Goal: Find specific page/section: Find specific page/section

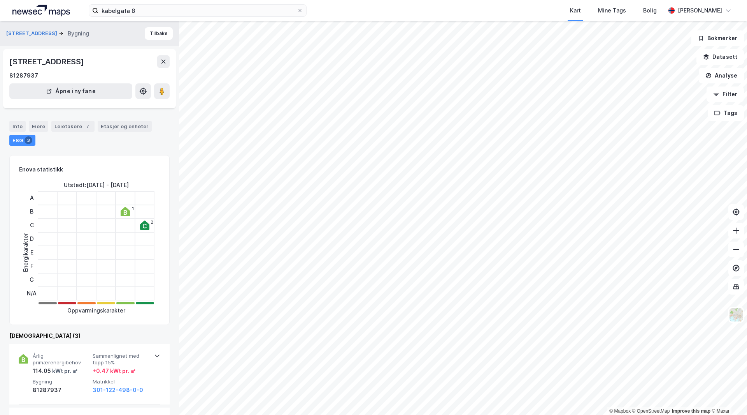
scroll to position [187, 0]
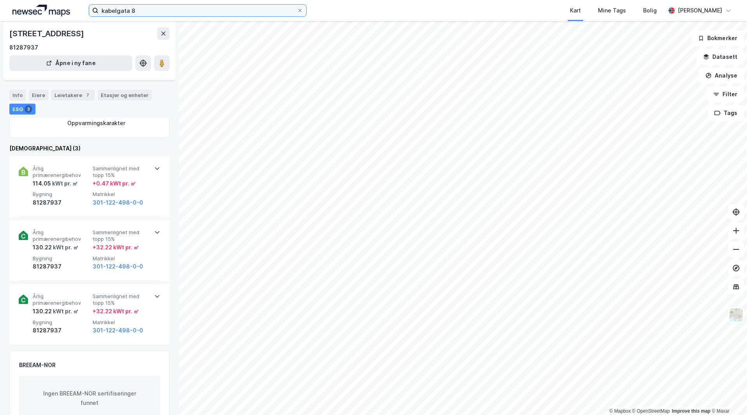
click at [152, 12] on input "kabelgata 8" at bounding box center [197, 11] width 198 height 12
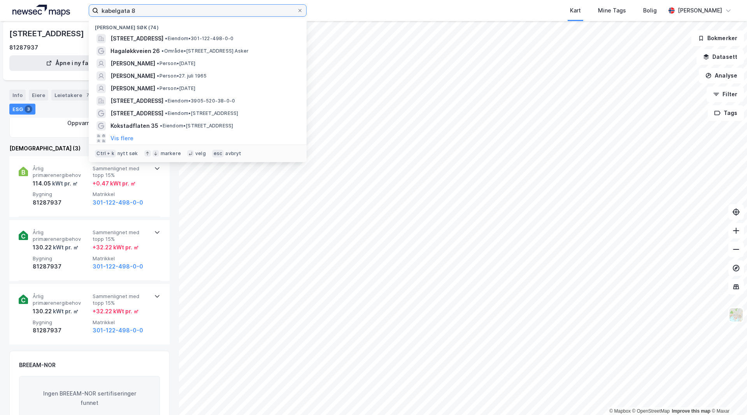
click at [152, 12] on input "kabelgata 8" at bounding box center [197, 11] width 198 height 12
click at [213, 10] on input "kabelgata 8" at bounding box center [197, 11] width 198 height 12
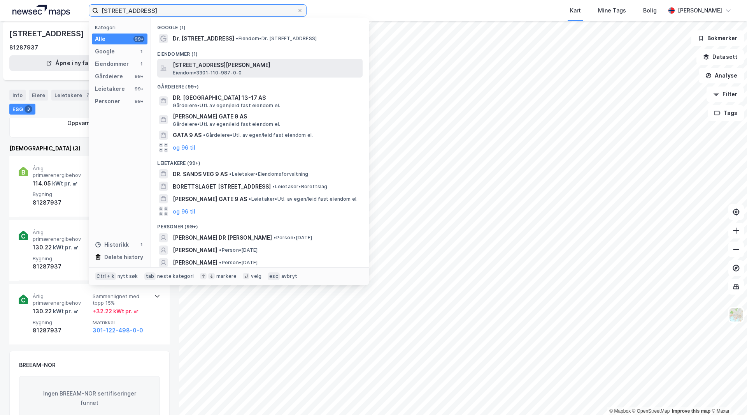
type input "[STREET_ADDRESS]"
click at [232, 70] on span "Eiendom • 3301-110-987-0-0" at bounding box center [207, 73] width 69 height 6
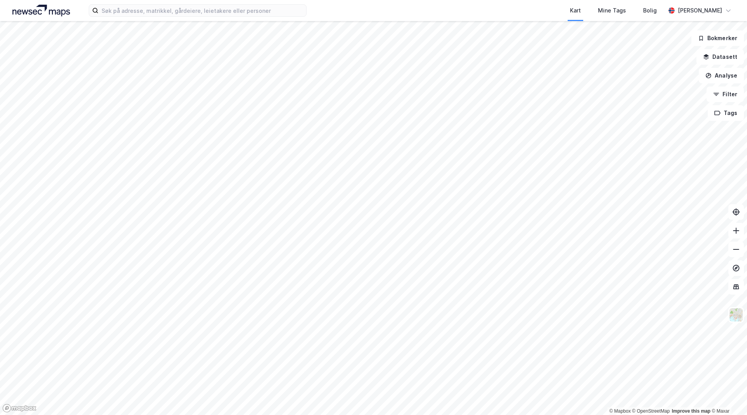
click at [226, 18] on div "Kart Mine Tags Bolig [PERSON_NAME]" at bounding box center [373, 10] width 747 height 21
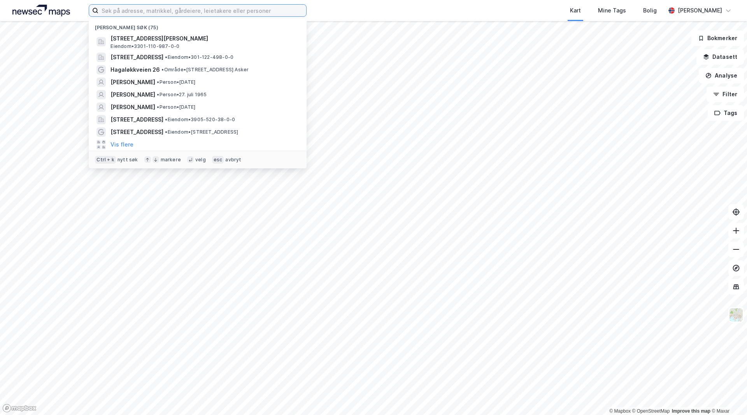
click at [230, 12] on input at bounding box center [202, 11] width 208 height 12
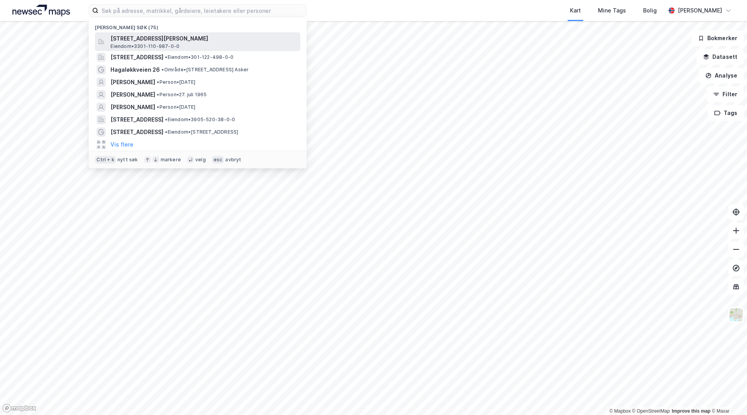
click at [207, 38] on span "[STREET_ADDRESS][PERSON_NAME]" at bounding box center [204, 38] width 187 height 9
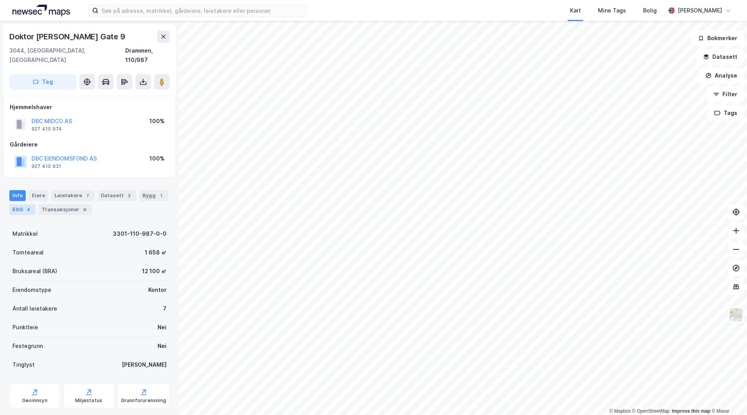
click at [25, 204] on div "ESG 4" at bounding box center [22, 209] width 26 height 11
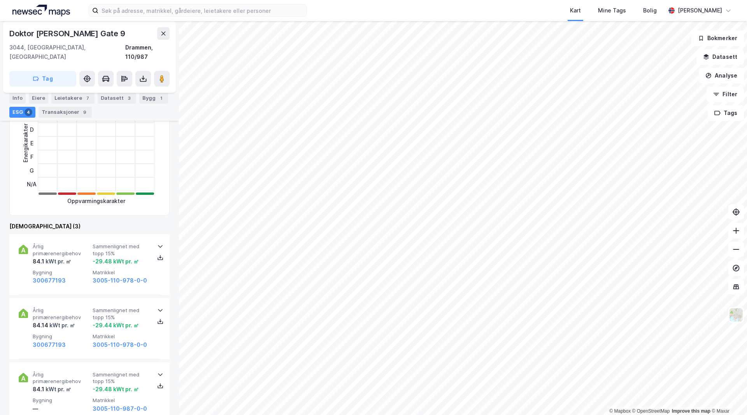
scroll to position [49, 0]
